Goal: Task Accomplishment & Management: Complete application form

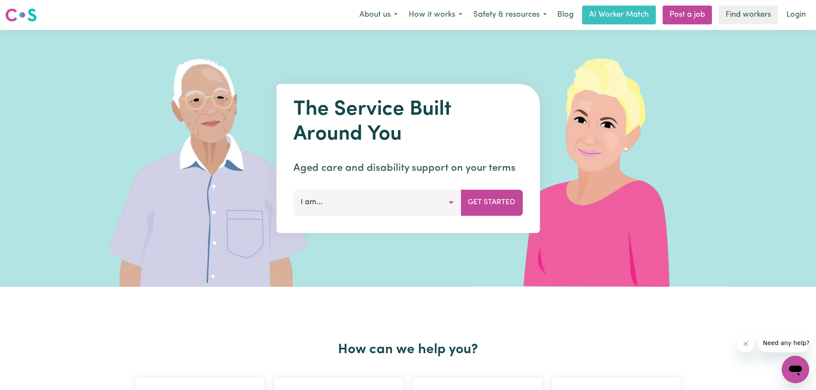
click at [323, 209] on button "I am..." at bounding box center [376, 203] width 167 height 26
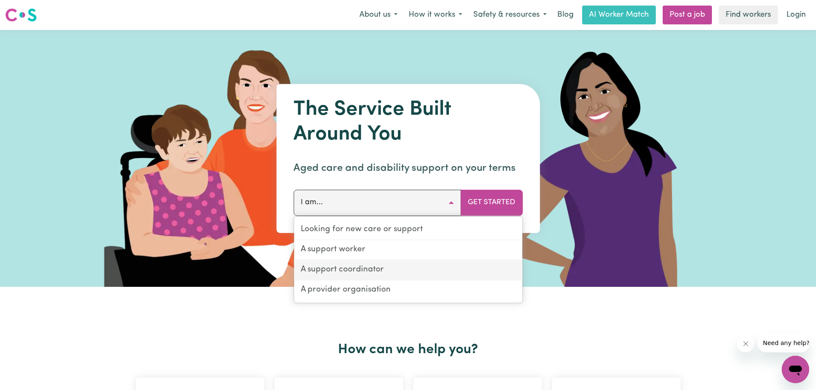
click at [369, 273] on link "A support coordinator" at bounding box center [408, 270] width 228 height 20
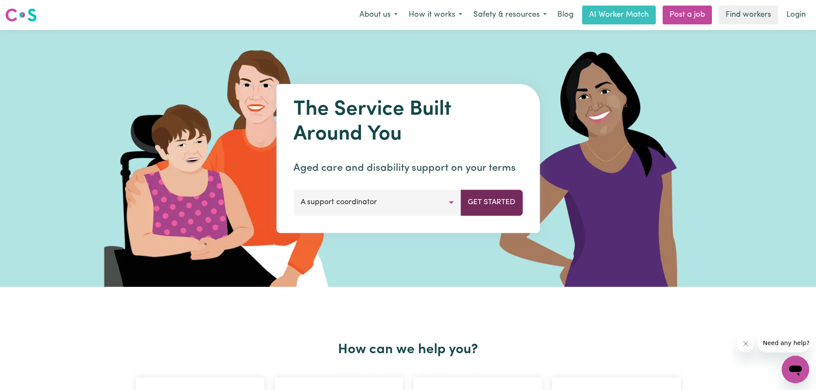
click at [498, 201] on button "Get Started" at bounding box center [491, 203] width 62 height 26
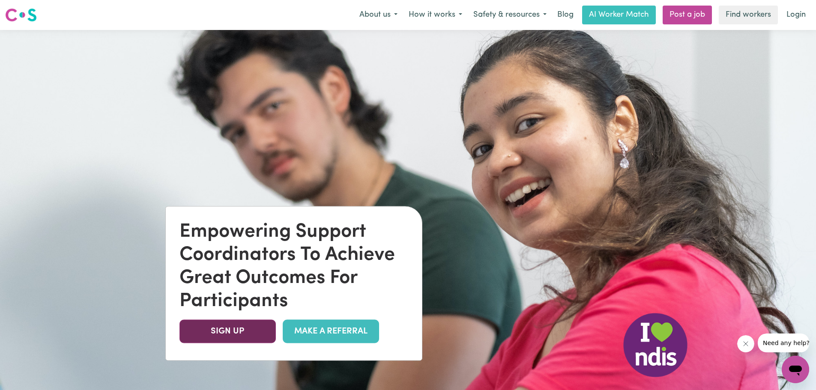
click at [228, 328] on link "SIGN UP" at bounding box center [227, 332] width 96 height 24
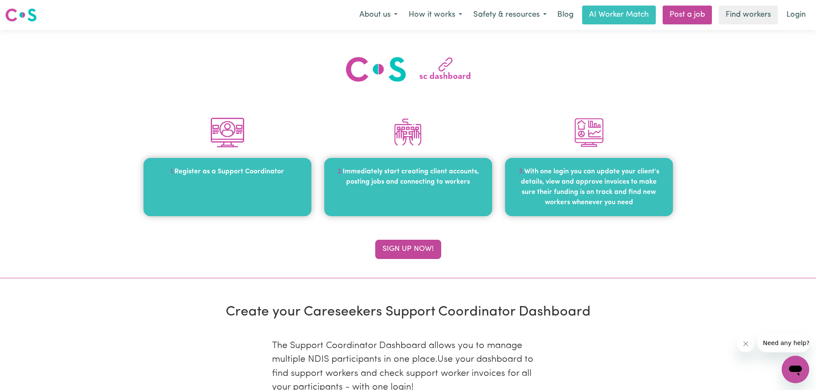
click at [222, 174] on span "Register as a Support Coordinator" at bounding box center [229, 171] width 110 height 7
click at [416, 248] on button "Sign up now!" at bounding box center [408, 249] width 66 height 19
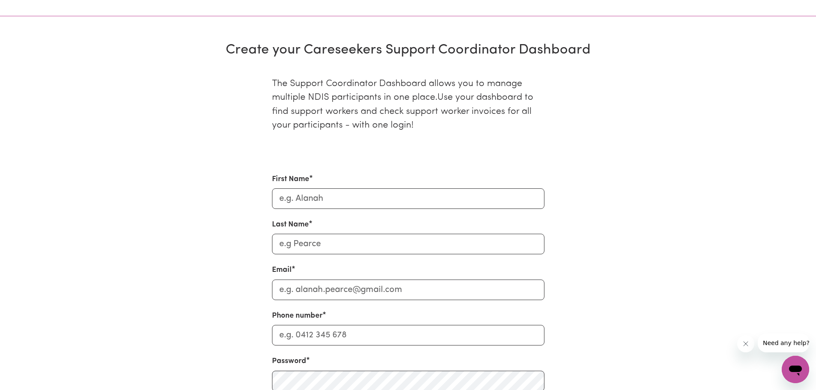
scroll to position [296, 0]
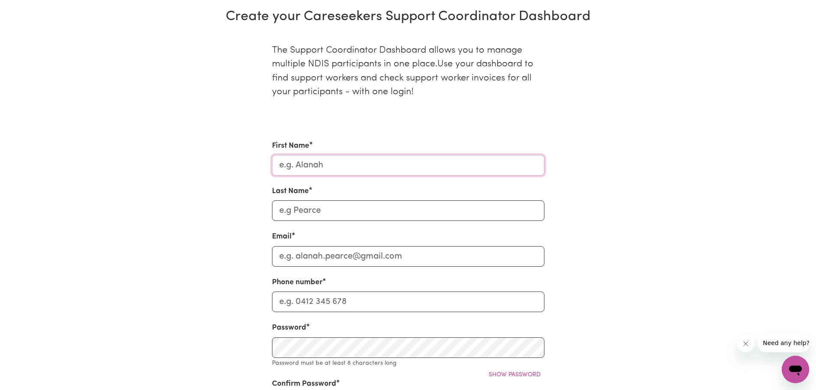
click at [325, 168] on input "First Name" at bounding box center [408, 165] width 272 height 21
type input "[PERSON_NAME]"
type input "Rittmeyer"
type input "sue@safesolutionscare.com.au"
type input "0409026163"
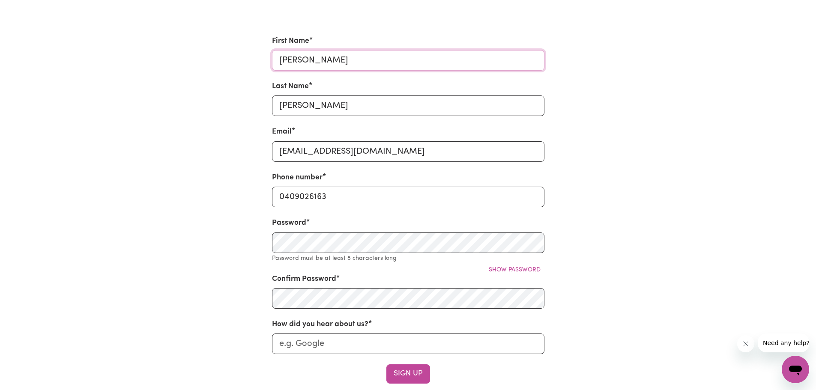
scroll to position [424, 0]
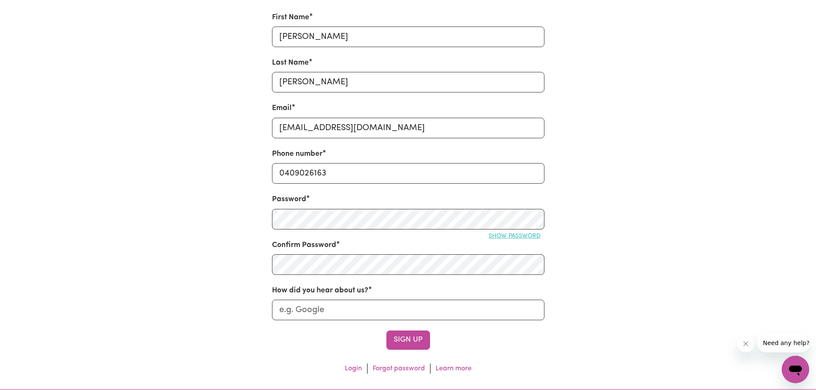
click at [516, 236] on span "Show password" at bounding box center [515, 236] width 52 height 6
click at [257, 266] on div "The Support Coordinator Dashboard allows you to manage multiple NDIS participan…" at bounding box center [408, 140] width 565 height 479
click at [302, 310] on input "How did you hear about us?" at bounding box center [408, 310] width 272 height 21
type input "Networking event"
click at [411, 338] on button "Sign Up" at bounding box center [408, 340] width 44 height 19
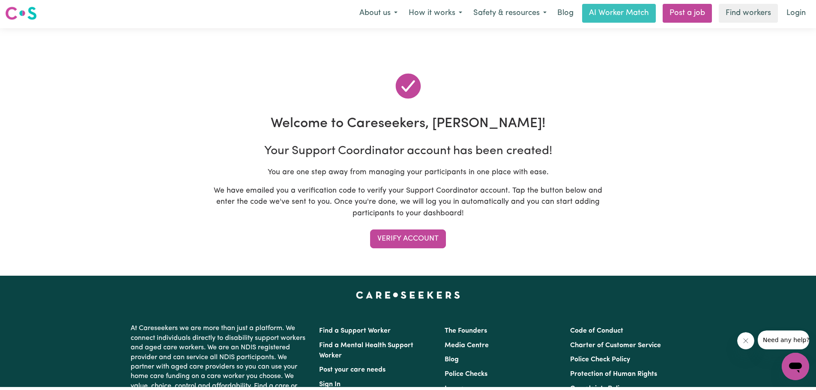
scroll to position [0, 0]
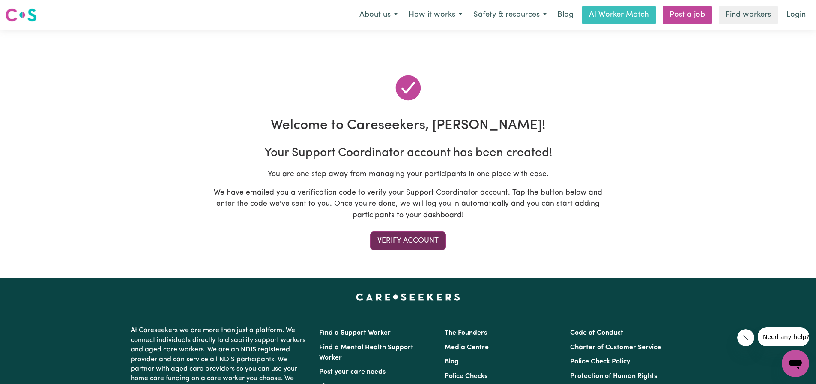
click at [419, 242] on button "Verify Account" at bounding box center [408, 240] width 76 height 19
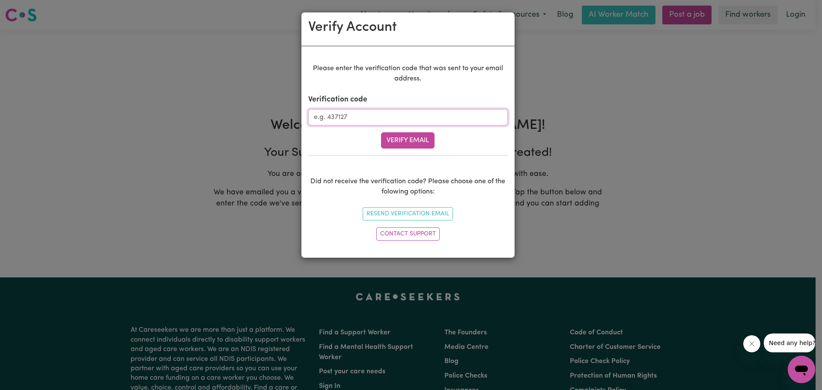
click at [335, 118] on input "Verification code" at bounding box center [408, 117] width 200 height 16
type input "969428"
click at [413, 141] on button "Verify Email" at bounding box center [408, 140] width 54 height 16
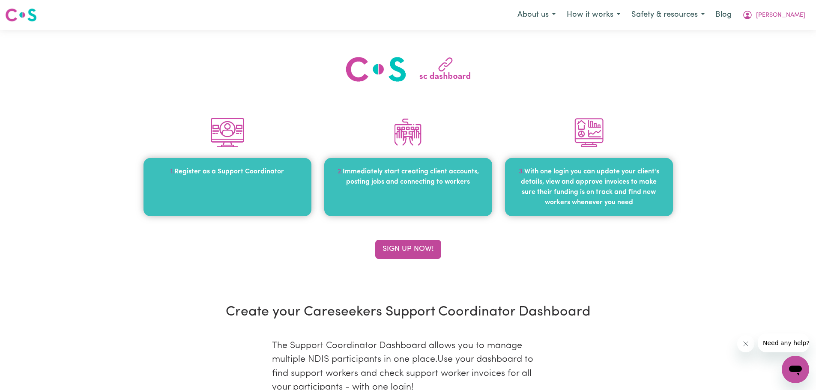
type input "sue@safesolutionscare.com.au"
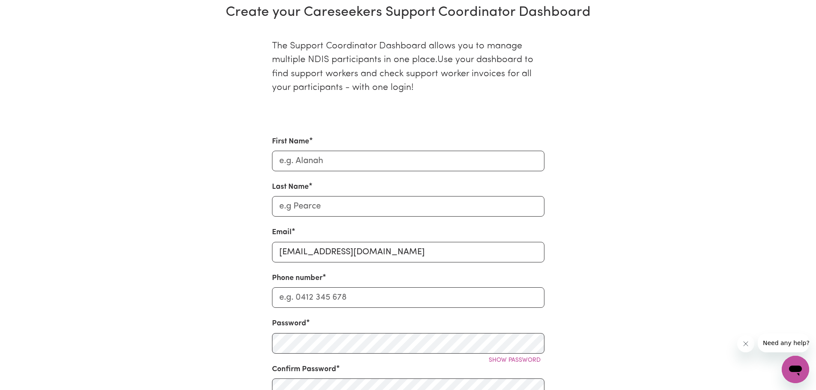
scroll to position [343, 0]
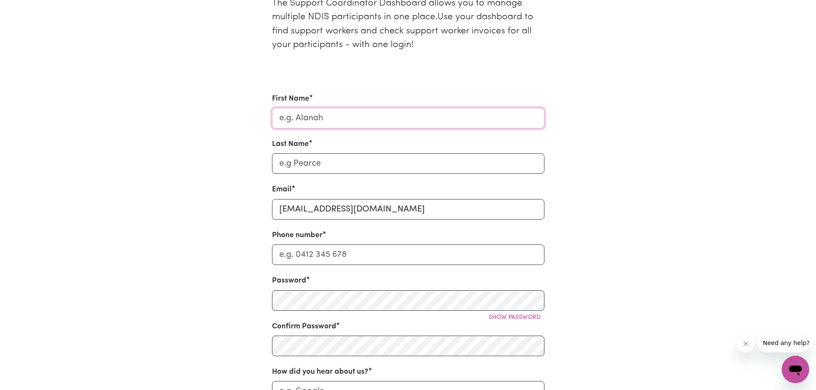
click at [307, 119] on input "First Name" at bounding box center [408, 118] width 272 height 21
type input "[PERSON_NAME]"
type input "Rittmeyer"
type input "0409026163"
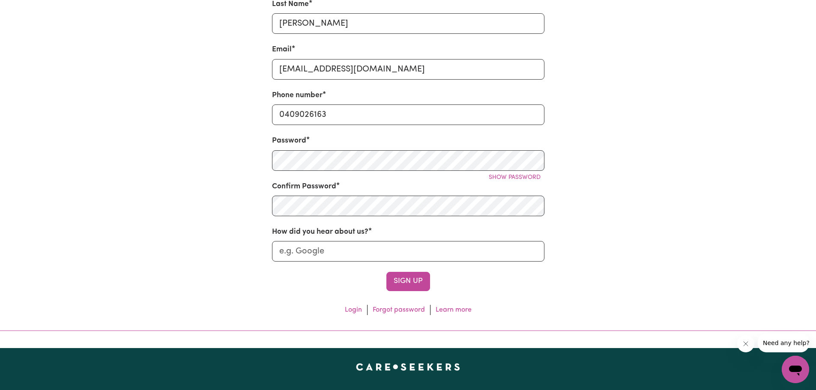
scroll to position [557, 0]
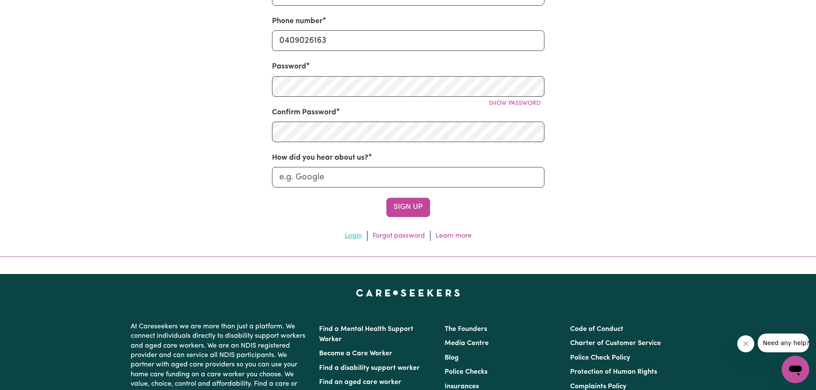
click at [354, 236] on link "Login" at bounding box center [353, 236] width 17 height 7
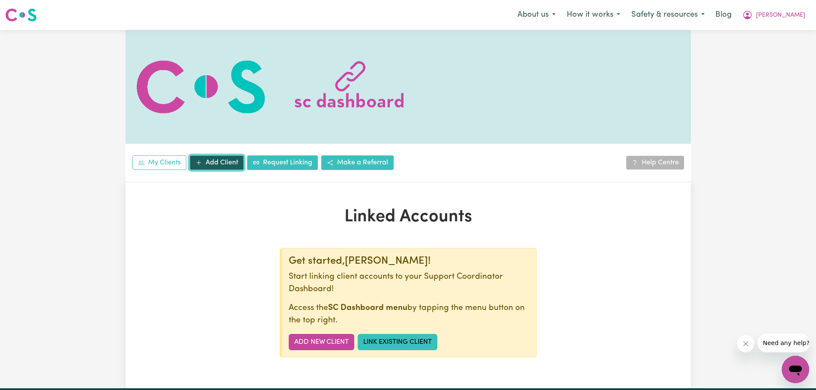
click at [215, 163] on link "Add Client" at bounding box center [217, 162] width 54 height 15
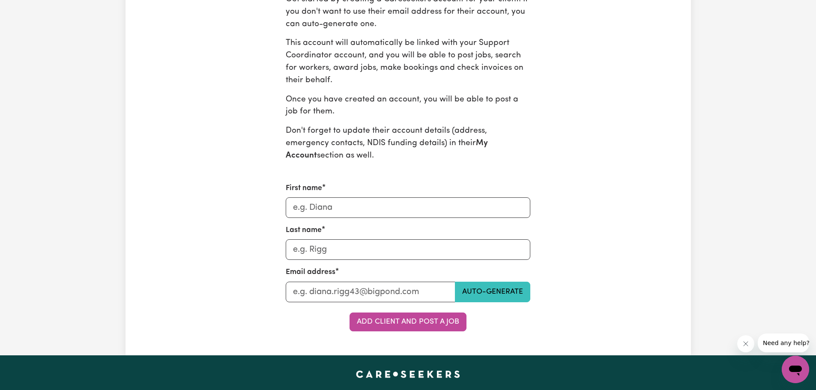
scroll to position [257, 0]
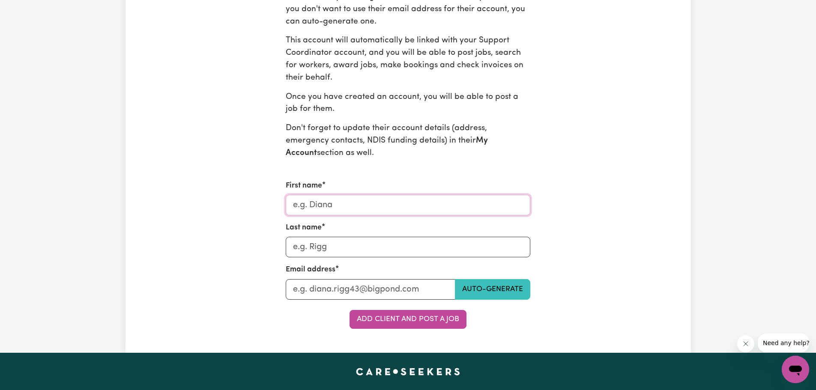
click at [316, 204] on input "First name" at bounding box center [408, 205] width 245 height 21
type input "[PERSON_NAME]"
drag, startPoint x: 299, startPoint y: 243, endPoint x: 317, endPoint y: 257, distance: 22.3
click at [300, 242] on input "Last name" at bounding box center [408, 247] width 245 height 21
type input "Cockram"
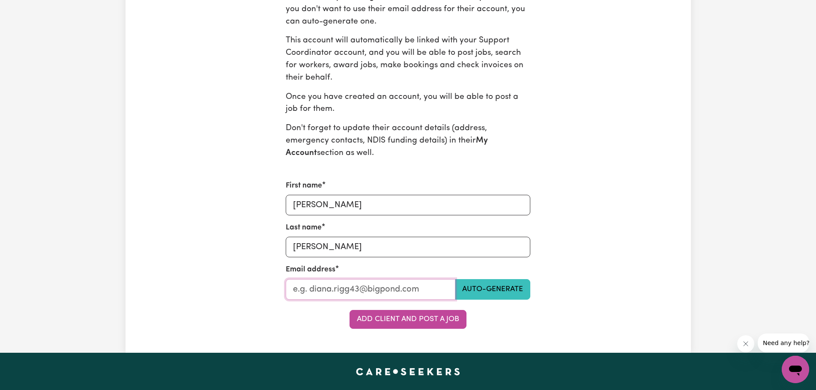
click at [295, 289] on input "Last name" at bounding box center [371, 289] width 170 height 21
click at [315, 290] on input "sue@Safesolutionscare.com.au" at bounding box center [371, 289] width 170 height 21
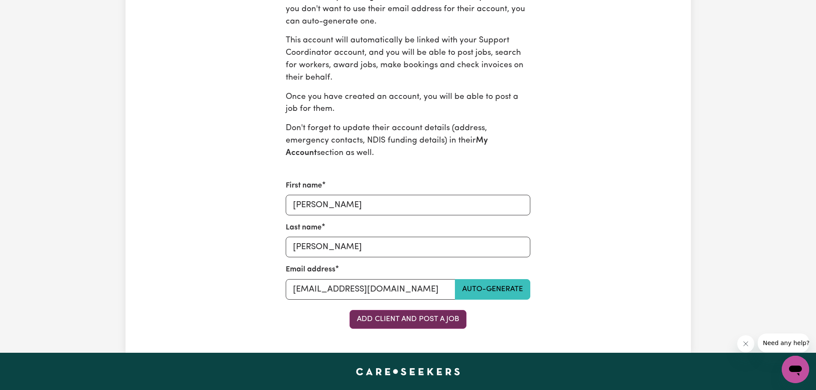
click at [396, 321] on button "Add Client and Post a Job" at bounding box center [408, 319] width 117 height 19
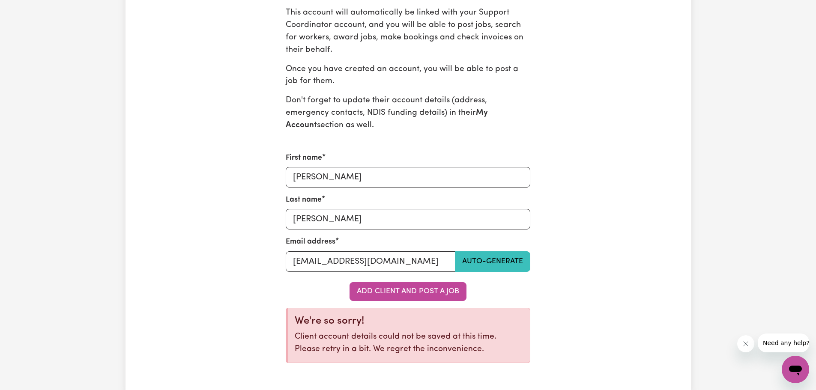
scroll to position [300, 0]
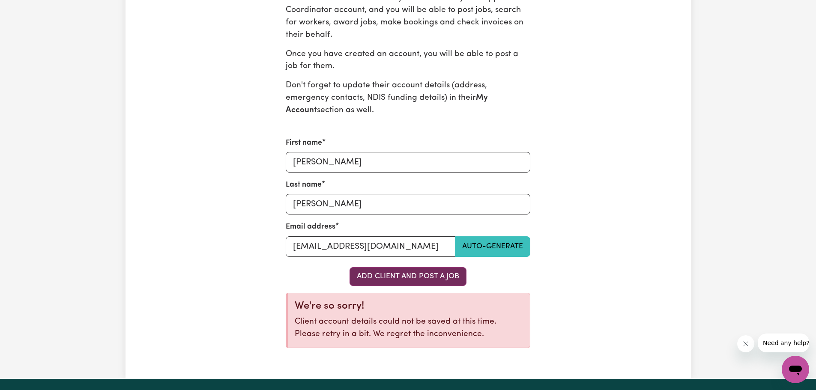
click at [412, 277] on button "Add Client and Post a Job" at bounding box center [408, 276] width 117 height 19
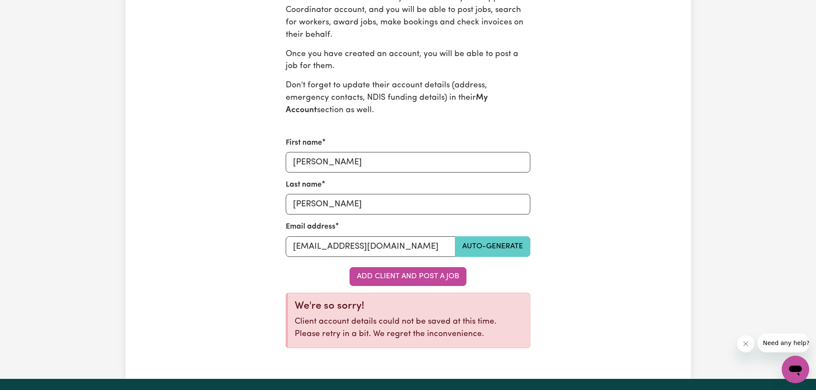
click at [479, 243] on button "Auto-generate" at bounding box center [492, 246] width 75 height 21
drag, startPoint x: 292, startPoint y: 247, endPoint x: 465, endPoint y: 236, distance: 173.4
click at [465, 236] on div "Email address margaret_cockram_3736@careseekers.com.au Auto-generate" at bounding box center [408, 238] width 245 height 35
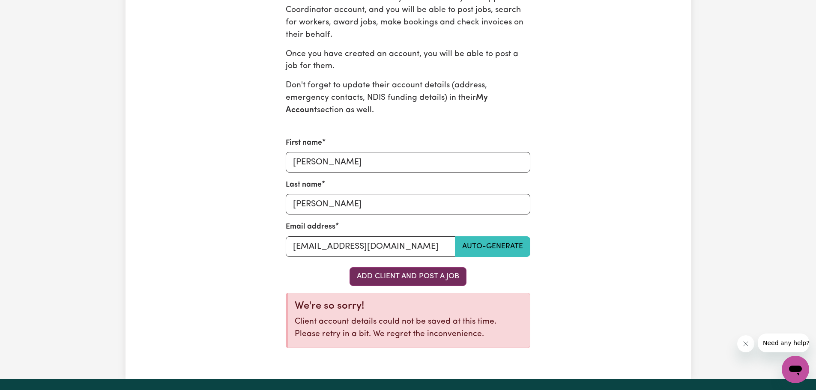
click at [432, 275] on button "Add Client and Post a Job" at bounding box center [408, 276] width 117 height 19
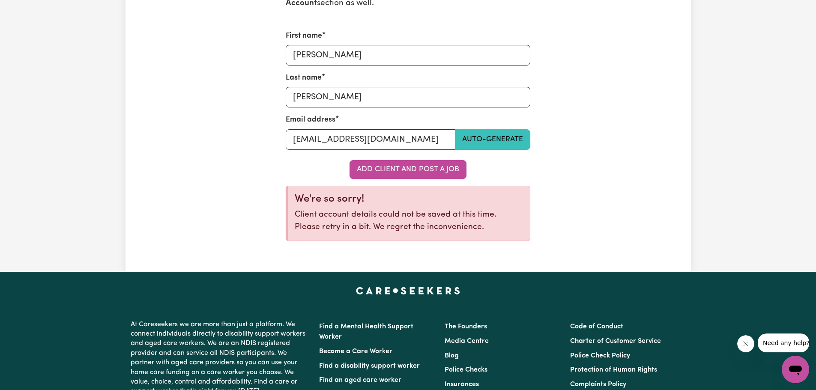
scroll to position [428, 0]
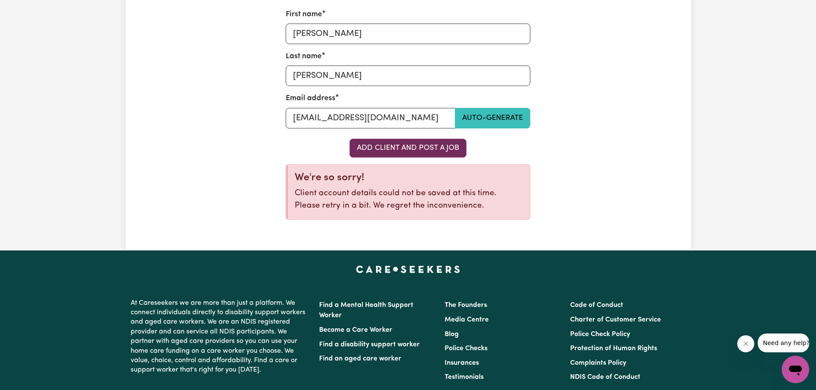
click at [404, 146] on button "Add Client and Post a Job" at bounding box center [408, 148] width 117 height 19
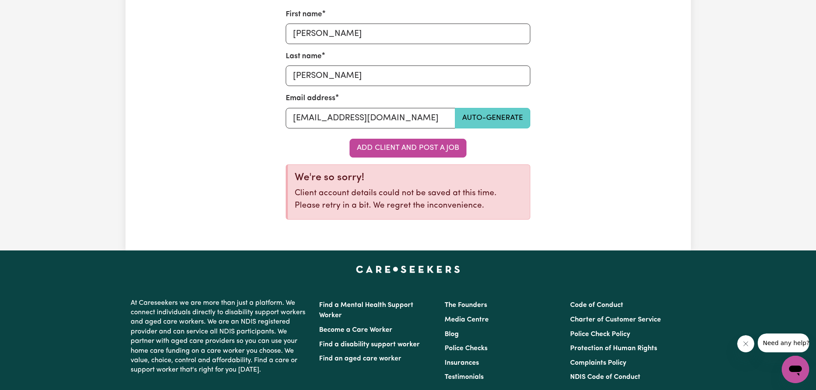
click at [491, 117] on button "Auto-generate" at bounding box center [492, 118] width 75 height 21
drag, startPoint x: 451, startPoint y: 119, endPoint x: 362, endPoint y: 187, distance: 112.1
click at [281, 130] on div "Get started by creating a Careseekers account for your client. If you don't wan…" at bounding box center [408, 23] width 367 height 407
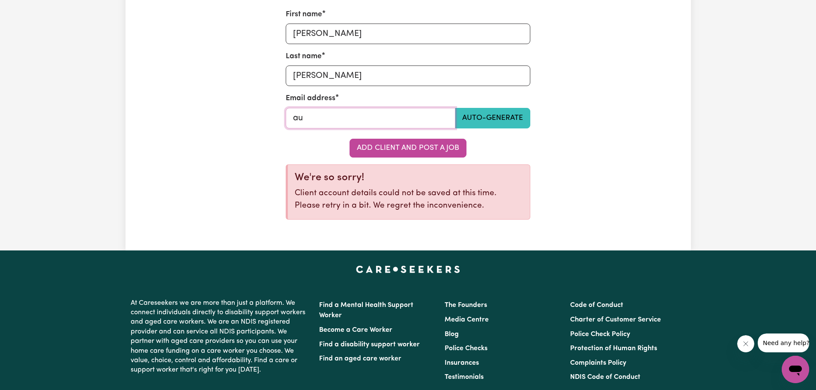
type input "u"
click at [299, 119] on input "Last name" at bounding box center [371, 118] width 170 height 21
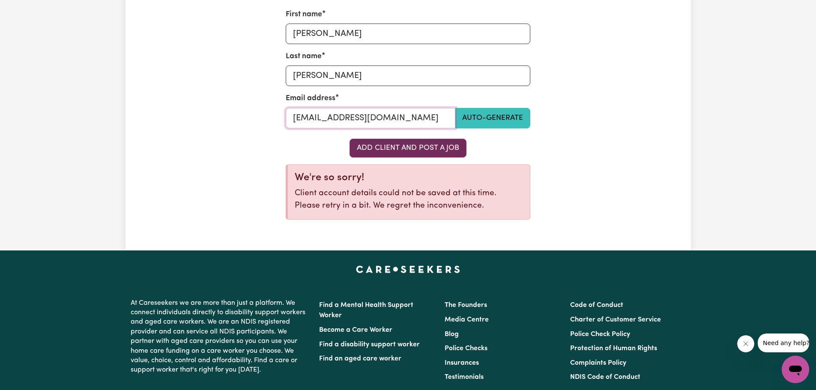
type input "sue@safesolutionscare.com.au"
click at [400, 148] on button "Add Client and Post a Job" at bounding box center [408, 148] width 117 height 19
click at [420, 150] on button "Add Client and Post a Job" at bounding box center [408, 148] width 117 height 19
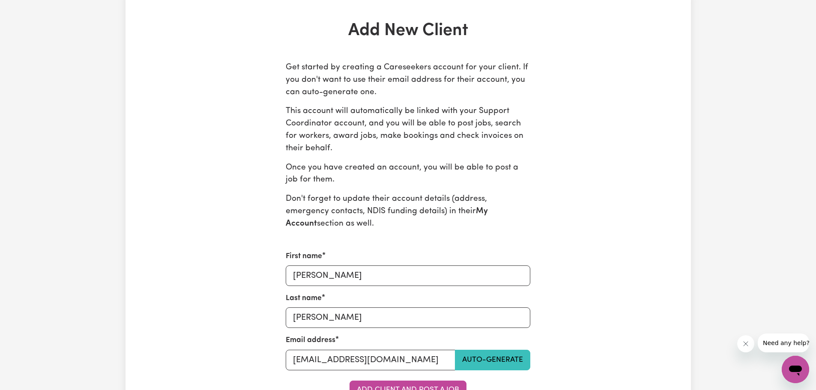
scroll to position [171, 0]
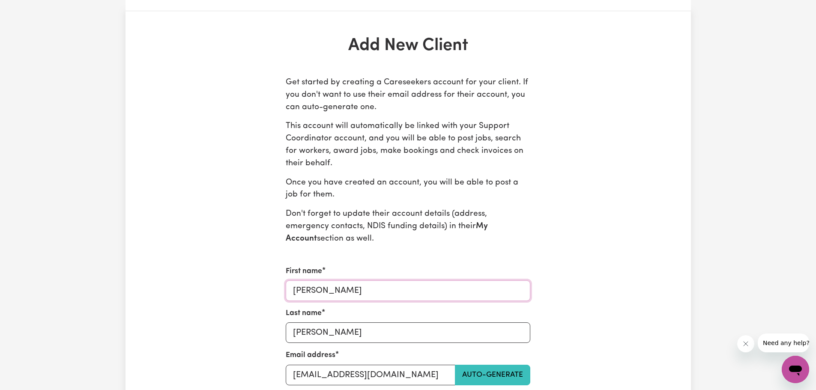
drag, startPoint x: 339, startPoint y: 291, endPoint x: 286, endPoint y: 291, distance: 52.7
click at [286, 291] on input "[PERSON_NAME]" at bounding box center [408, 291] width 245 height 21
type input "[PERSON_NAME]"
drag, startPoint x: 332, startPoint y: 333, endPoint x: 221, endPoint y: 356, distance: 113.3
click at [221, 356] on div "Add New Client Get started by creating a Careseekers account for your client. I…" at bounding box center [408, 260] width 377 height 448
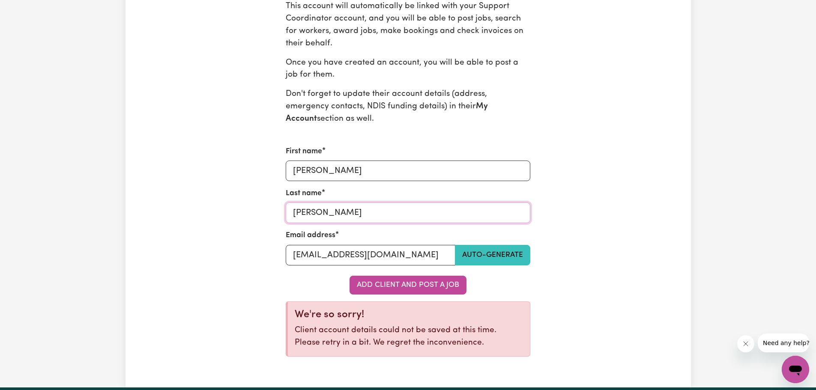
scroll to position [300, 0]
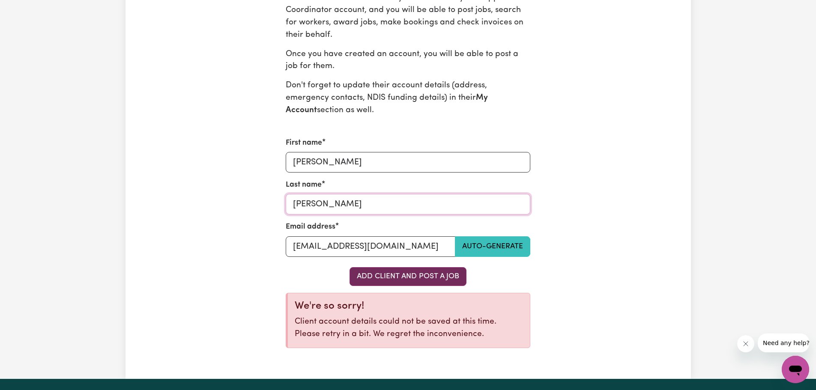
type input "Rittmeyer"
click at [414, 275] on button "Add Client and Post a Job" at bounding box center [408, 276] width 117 height 19
